Goal: Information Seeking & Learning: Learn about a topic

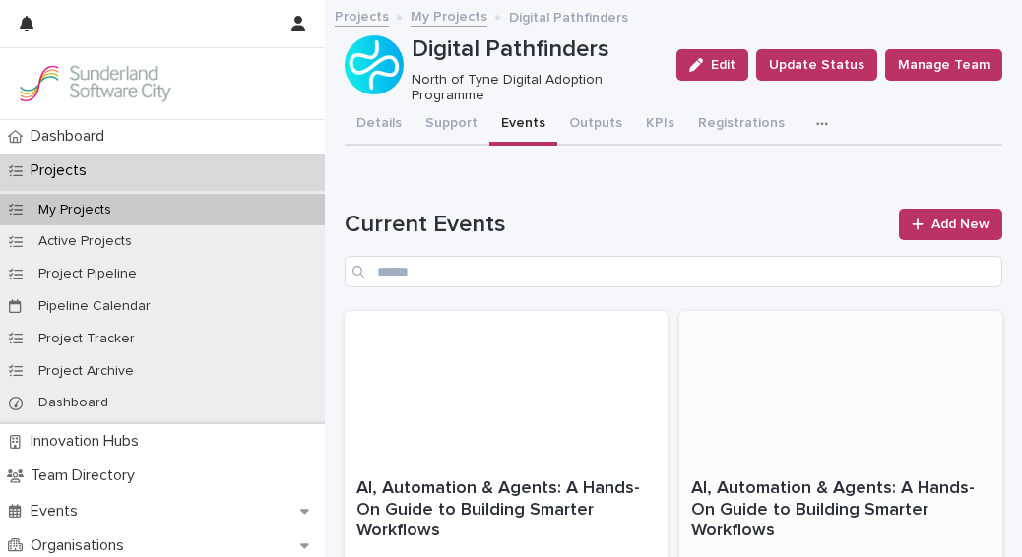
click at [763, 476] on div "AI, Automation & Agents: A Hands-On Guide to Building Smarter Workflows" at bounding box center [840, 509] width 299 height 68
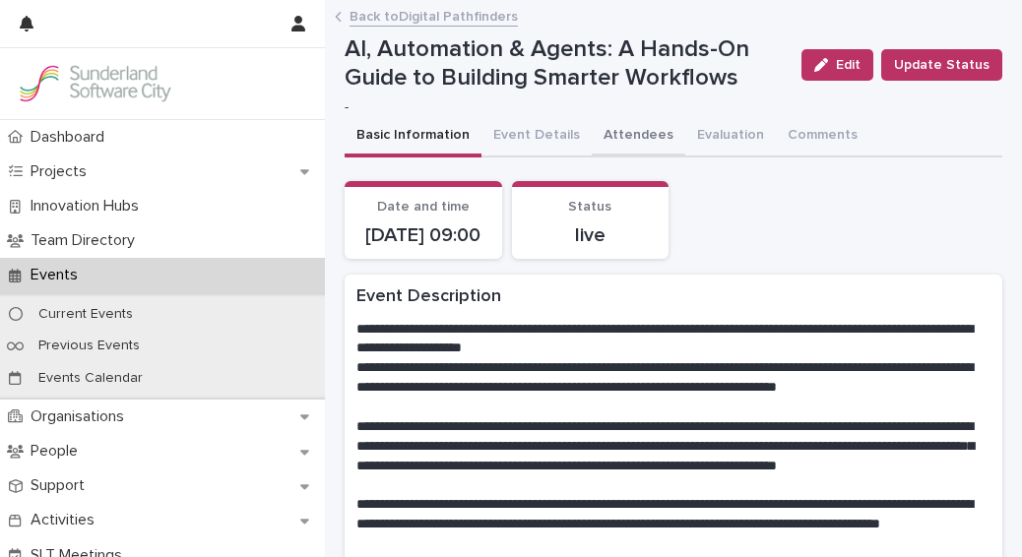
click at [601, 133] on button "Attendees" at bounding box center [639, 136] width 94 height 41
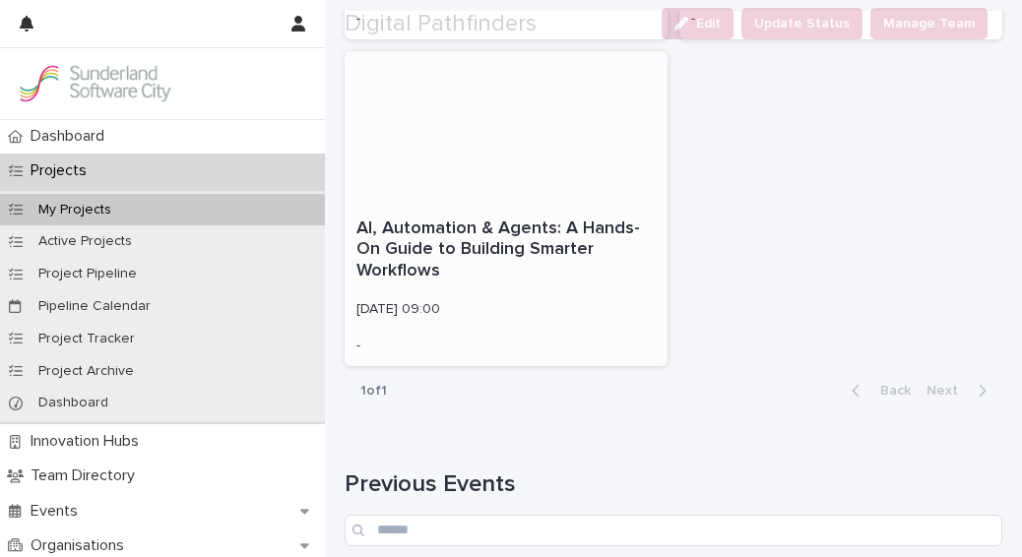
scroll to position [585, 0]
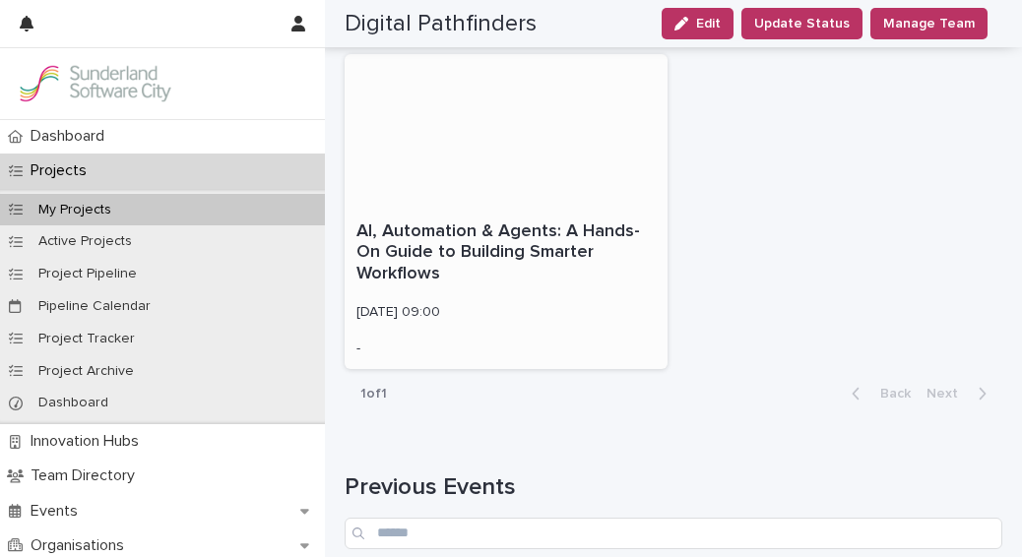
click at [403, 289] on div "AI, Automation & Agents: A Hands-On Guide to Building Smarter Workflows [DATE] …" at bounding box center [506, 290] width 323 height 160
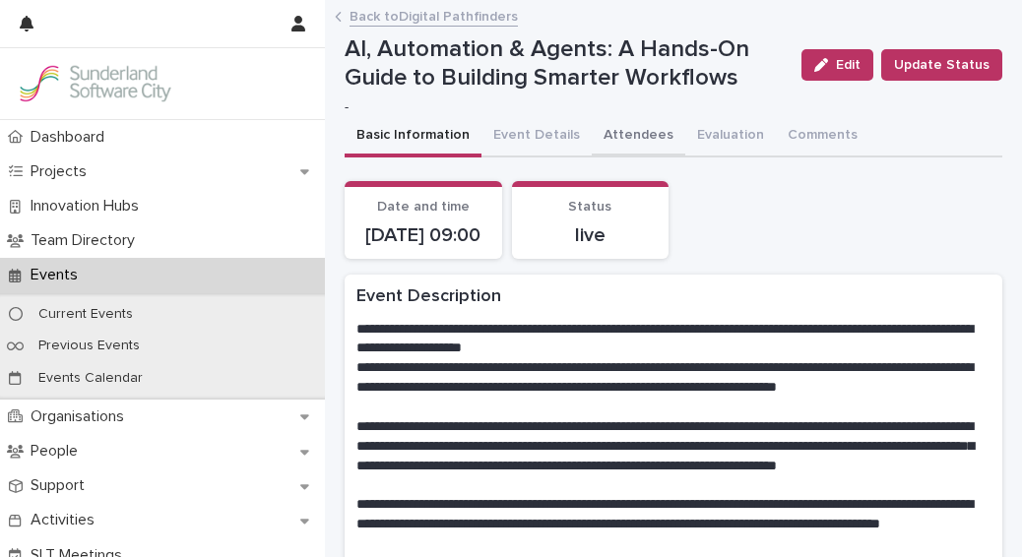
click at [611, 139] on button "Attendees" at bounding box center [639, 136] width 94 height 41
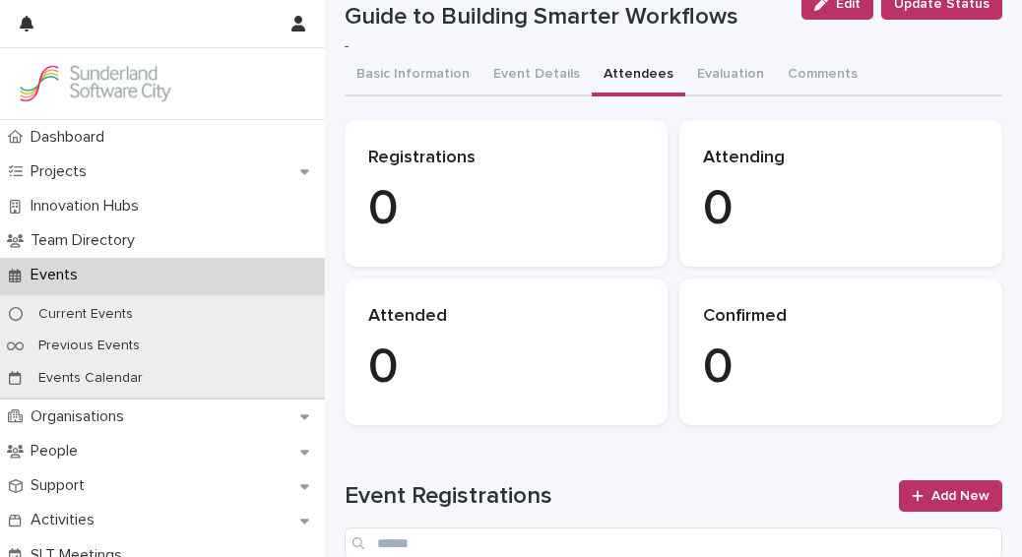
scroll to position [57, 0]
